Goal: Information Seeking & Learning: Learn about a topic

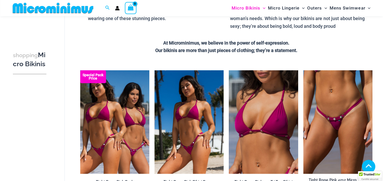
scroll to position [141, 0]
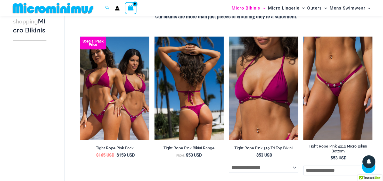
click at [183, 98] on img at bounding box center [188, 89] width 69 height 104
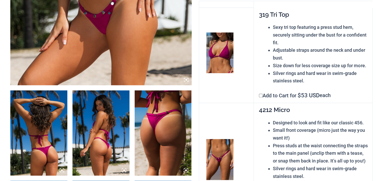
scroll to position [254, 0]
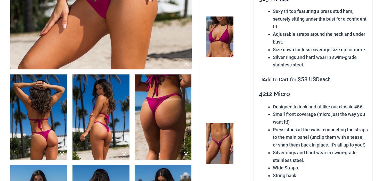
click at [42, 121] on img at bounding box center [38, 117] width 57 height 85
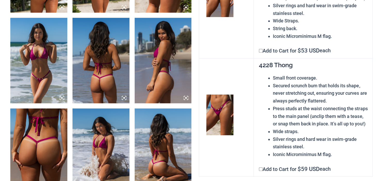
scroll to position [399, 0]
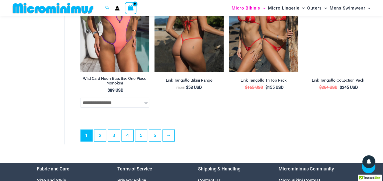
scroll to position [1407, 0]
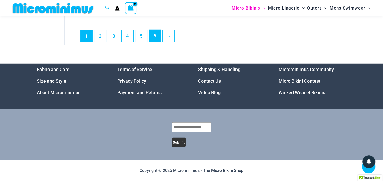
click at [159, 41] on link "6" at bounding box center [155, 36] width 12 height 12
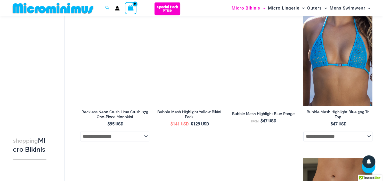
scroll to position [559, 0]
